Goal: Navigation & Orientation: Find specific page/section

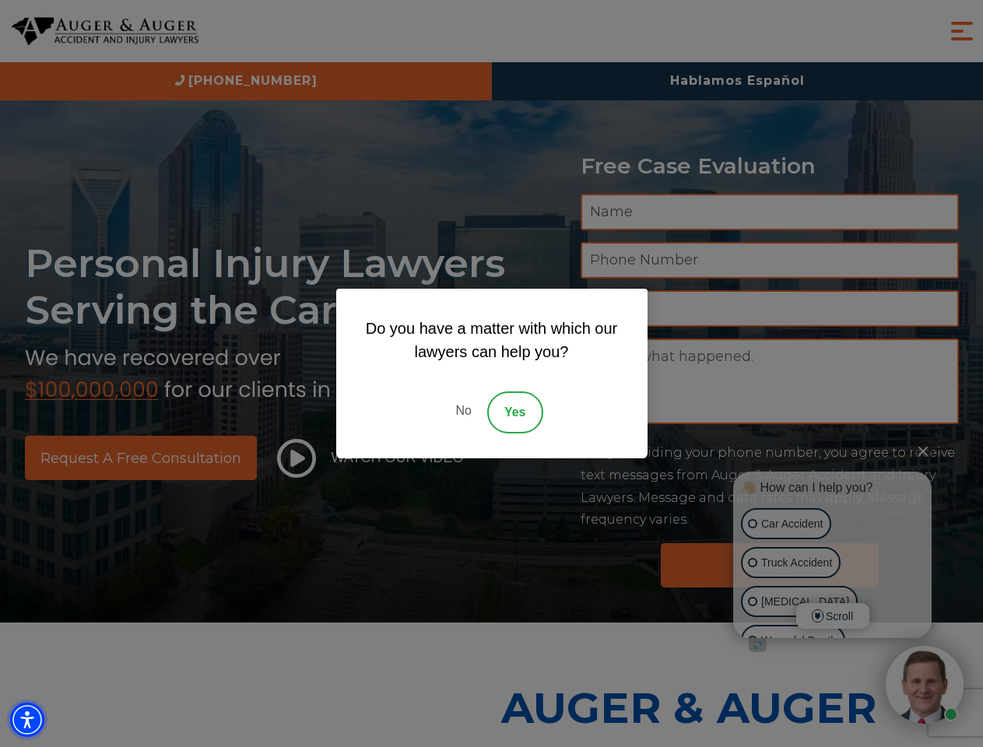
click at [27, 720] on img "Accessibility Menu" at bounding box center [27, 720] width 34 height 34
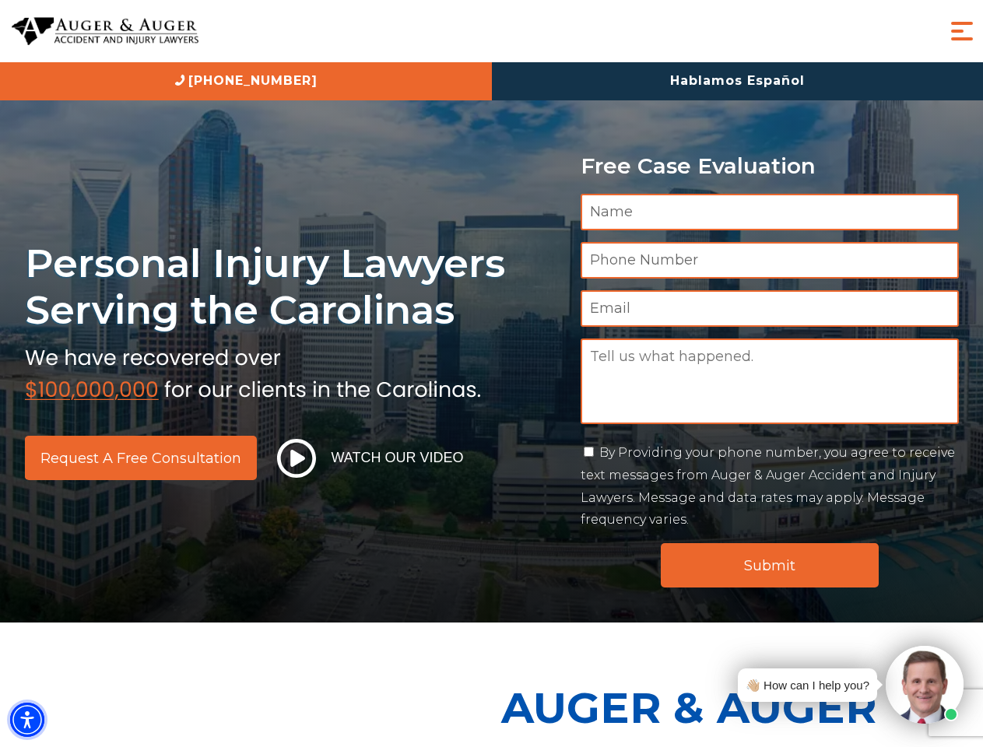
click at [27, 720] on img "Accessibility Menu" at bounding box center [27, 720] width 34 height 34
